Goal: Subscribe to service/newsletter

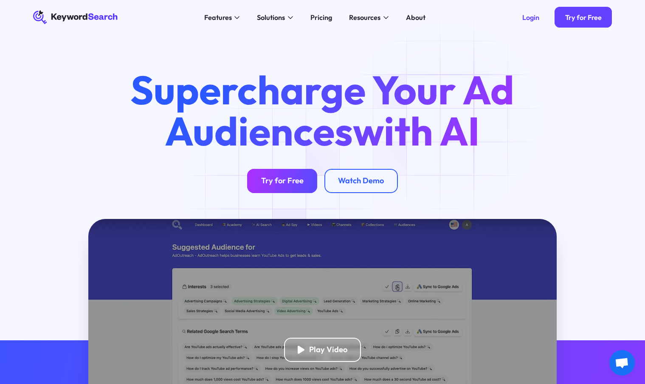
click at [280, 186] on link "Try for Free" at bounding box center [282, 181] width 70 height 24
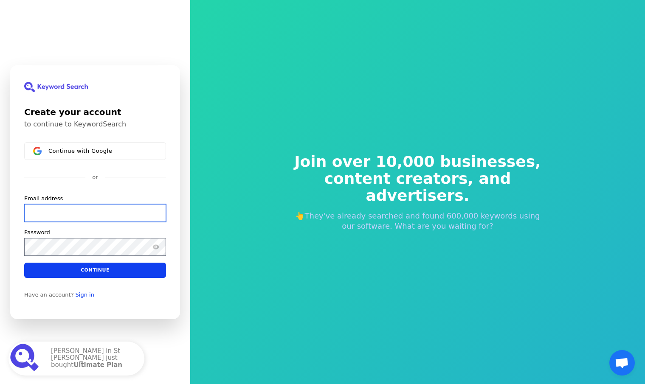
click at [85, 217] on input "Email address" at bounding box center [95, 213] width 142 height 18
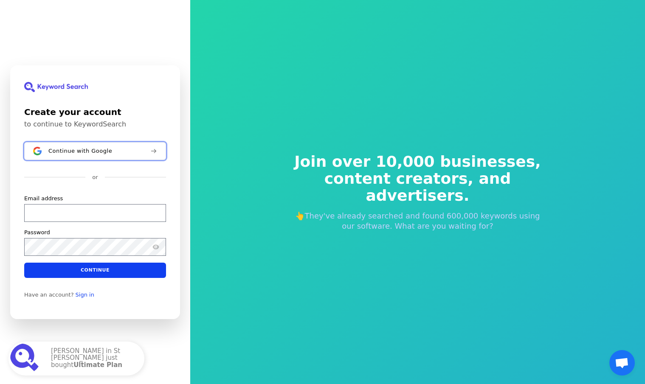
click at [81, 152] on span "Continue with Google" at bounding box center [80, 150] width 64 height 7
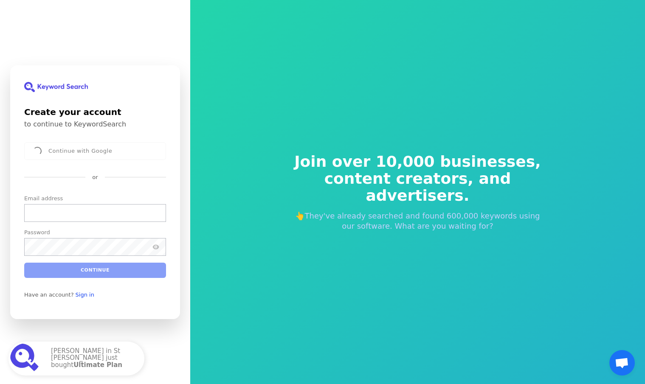
scroll to position [1, 0]
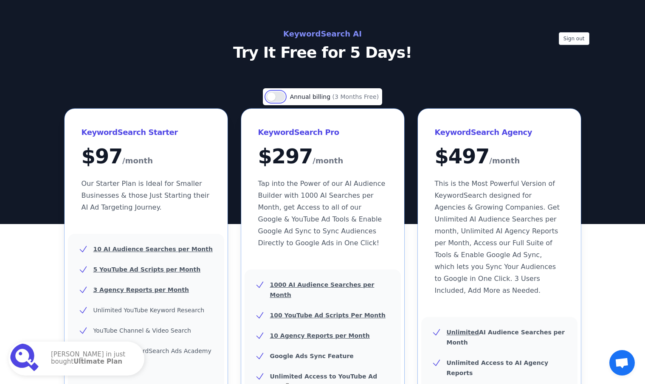
click at [274, 98] on button "Use setting" at bounding box center [275, 97] width 19 height 10
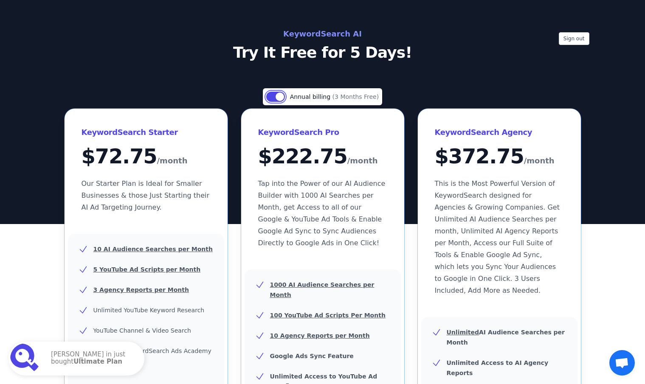
click at [274, 98] on button "Use setting" at bounding box center [275, 97] width 19 height 10
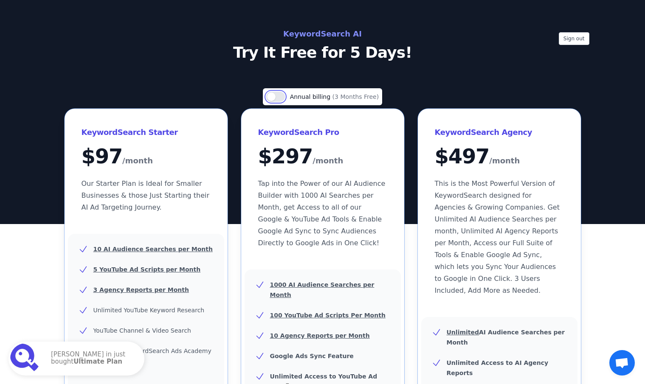
click at [274, 98] on button "Use setting" at bounding box center [275, 97] width 19 height 10
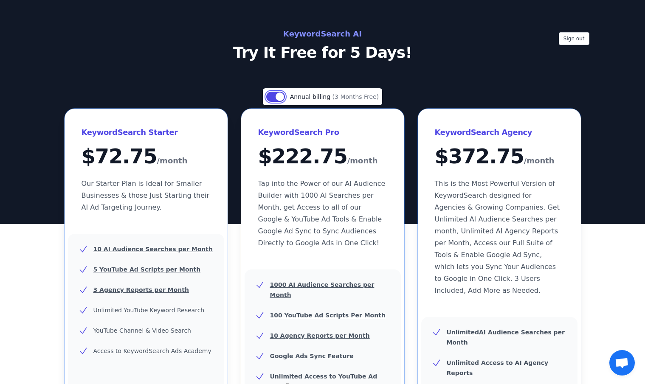
click at [274, 98] on button "Use setting" at bounding box center [275, 97] width 19 height 10
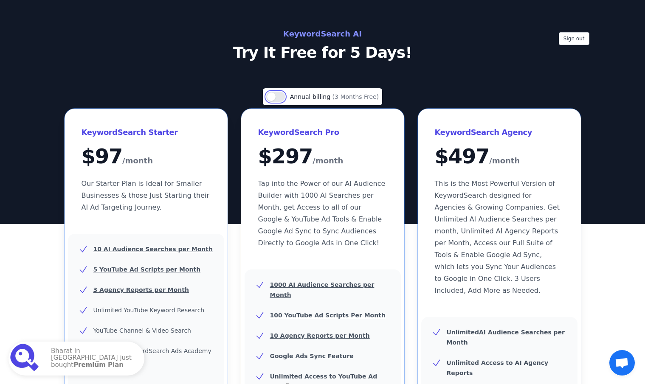
click at [274, 98] on button "Use setting" at bounding box center [275, 97] width 19 height 10
